Goal: Find specific page/section: Find specific page/section

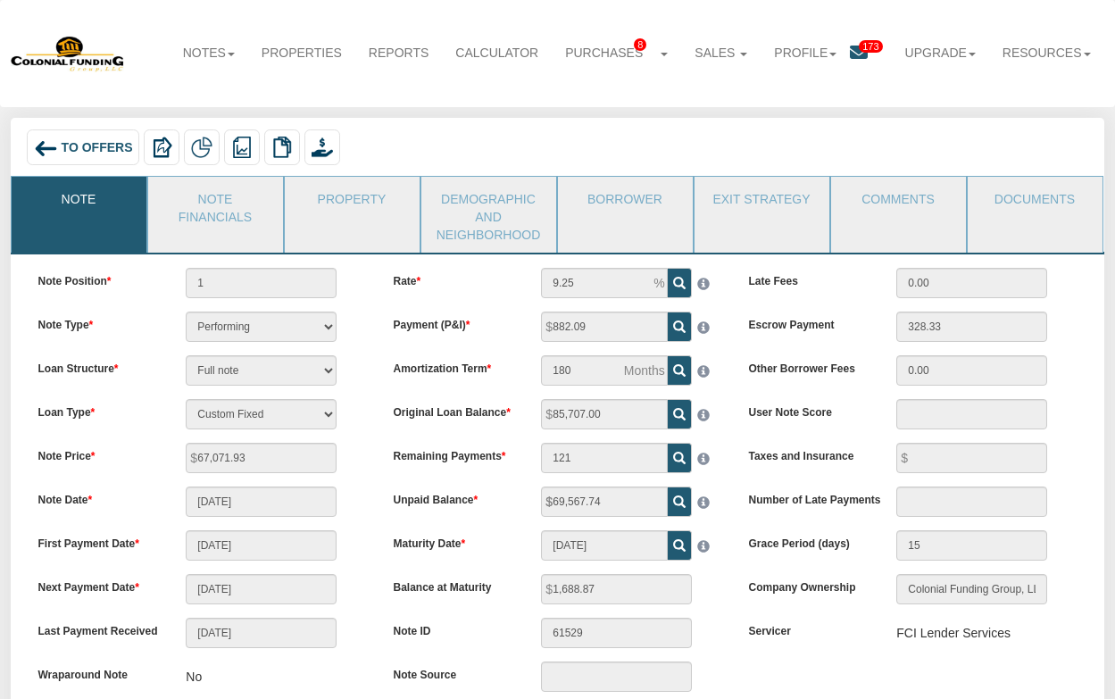
click at [94, 145] on span "To Offers" at bounding box center [97, 147] width 71 height 14
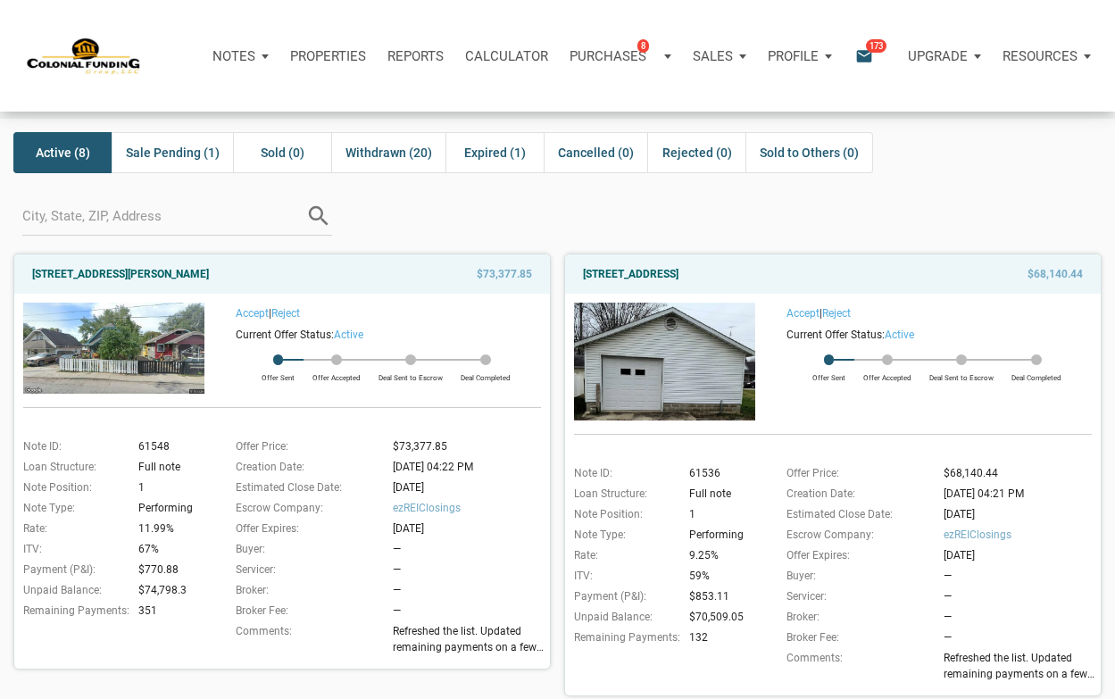
scroll to position [89, 0]
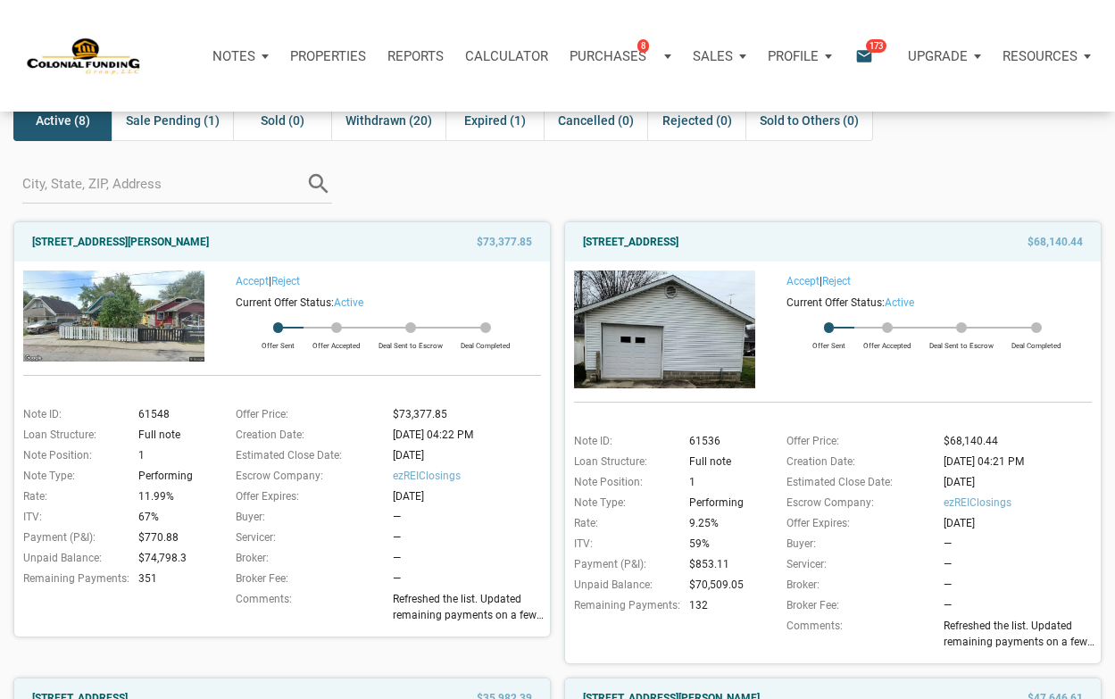
click at [674, 335] on img at bounding box center [664, 329] width 181 height 118
